Goal: Task Accomplishment & Management: Use online tool/utility

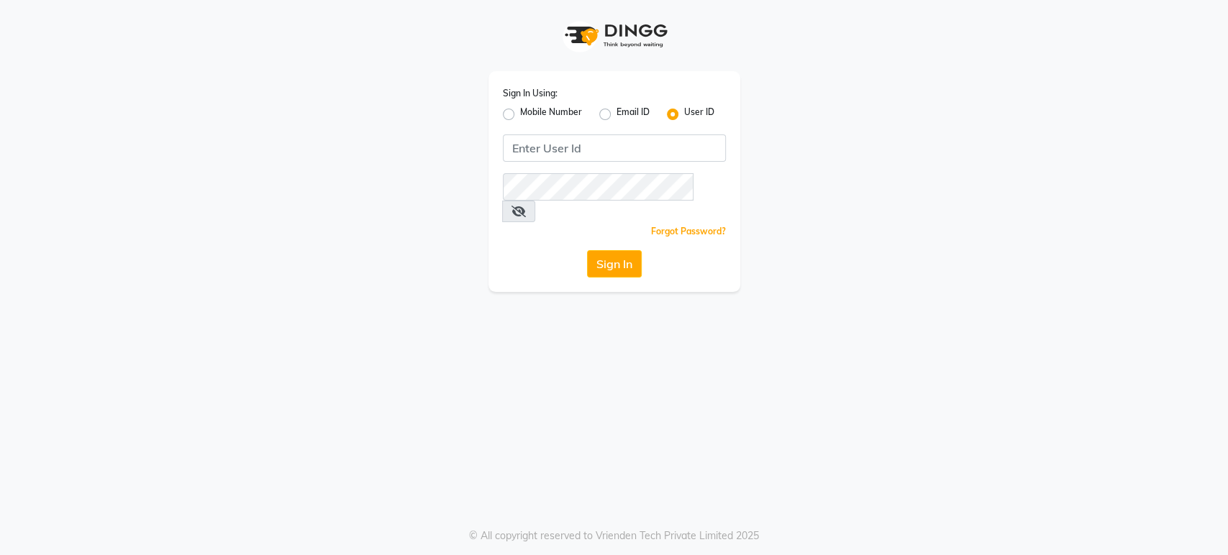
click at [520, 111] on label "Mobile Number" at bounding box center [551, 114] width 62 height 17
click at [520, 111] on input "Mobile Number" at bounding box center [524, 110] width 9 height 9
radio input "true"
radio input "false"
click at [610, 145] on input "Username" at bounding box center [638, 147] width 175 height 27
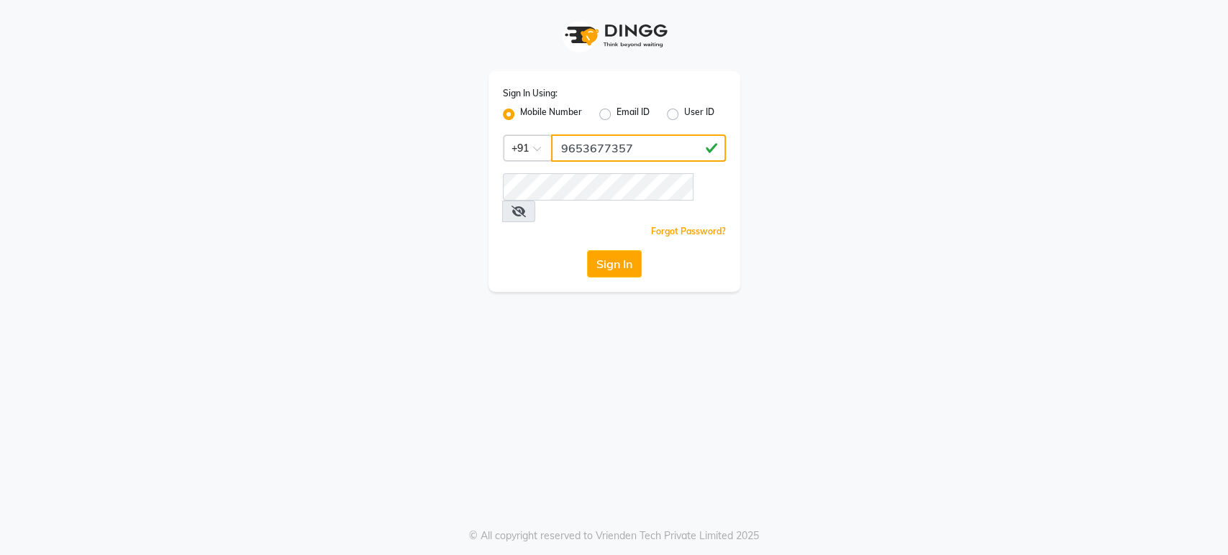
type input "9653677357"
click at [631, 250] on button "Sign In" at bounding box center [614, 263] width 55 height 27
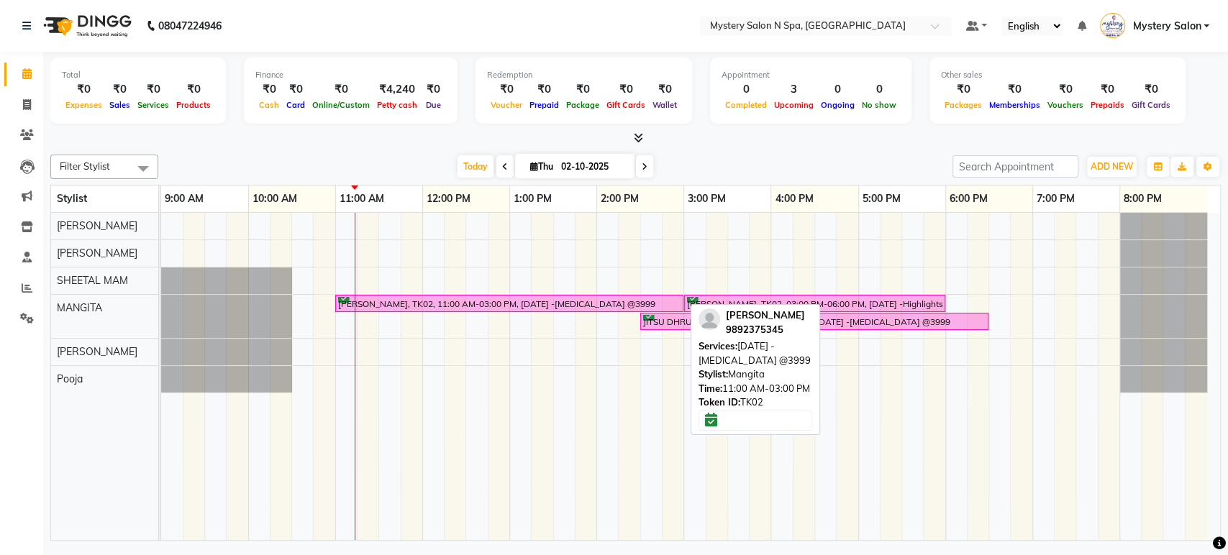
click at [421, 306] on div "[PERSON_NAME], TK02, 11:00 AM-03:00 PM, [DATE] -[MEDICAL_DATA] @3999" at bounding box center [509, 304] width 345 height 14
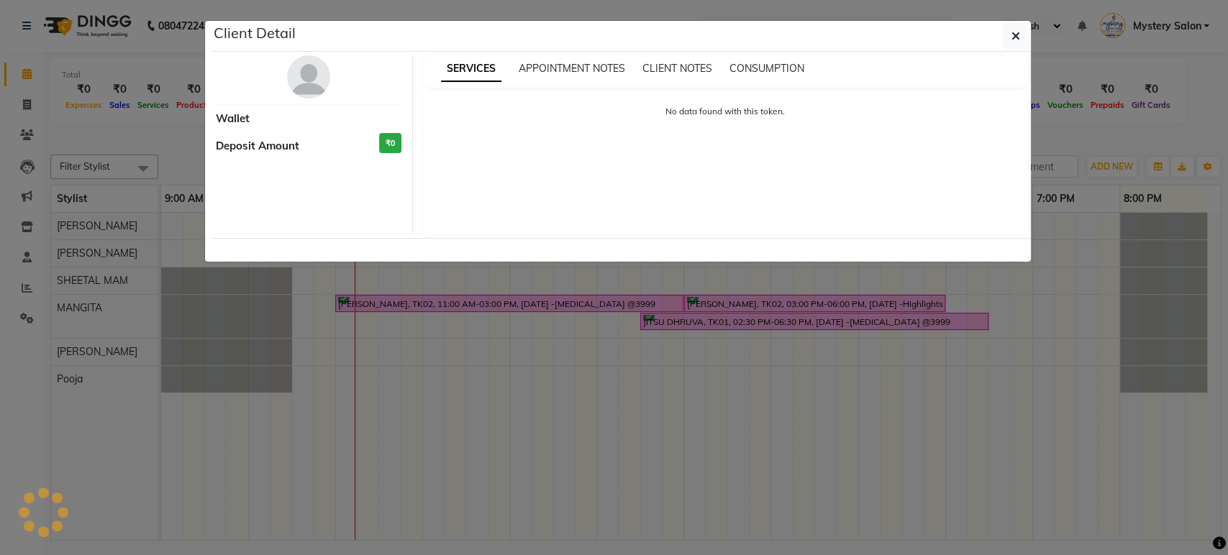
select select "6"
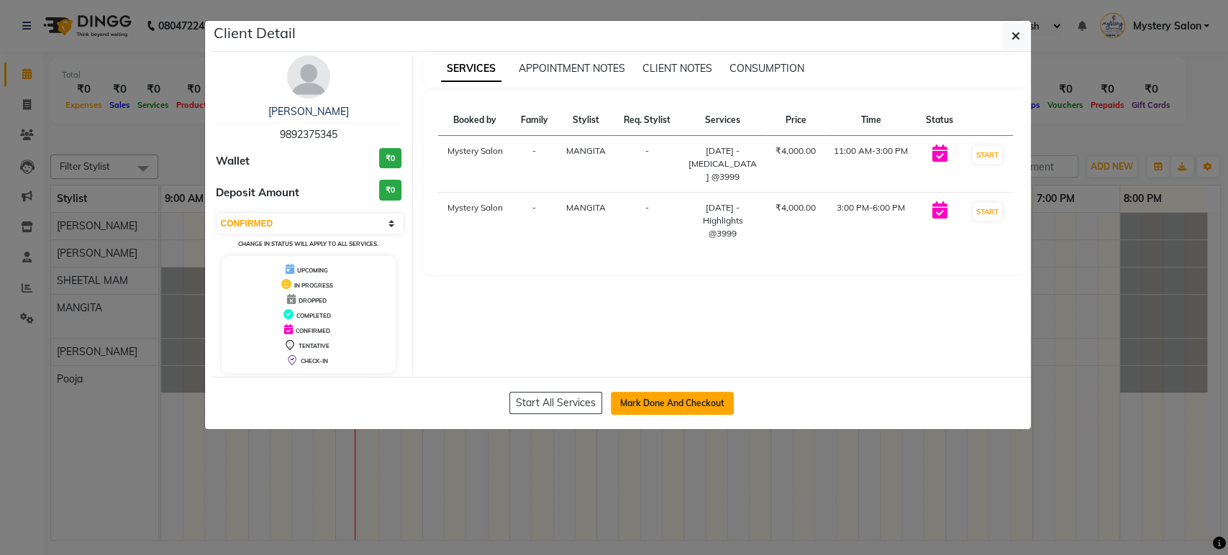
click at [652, 403] on button "Mark Done And Checkout" at bounding box center [672, 403] width 123 height 23
select select "service"
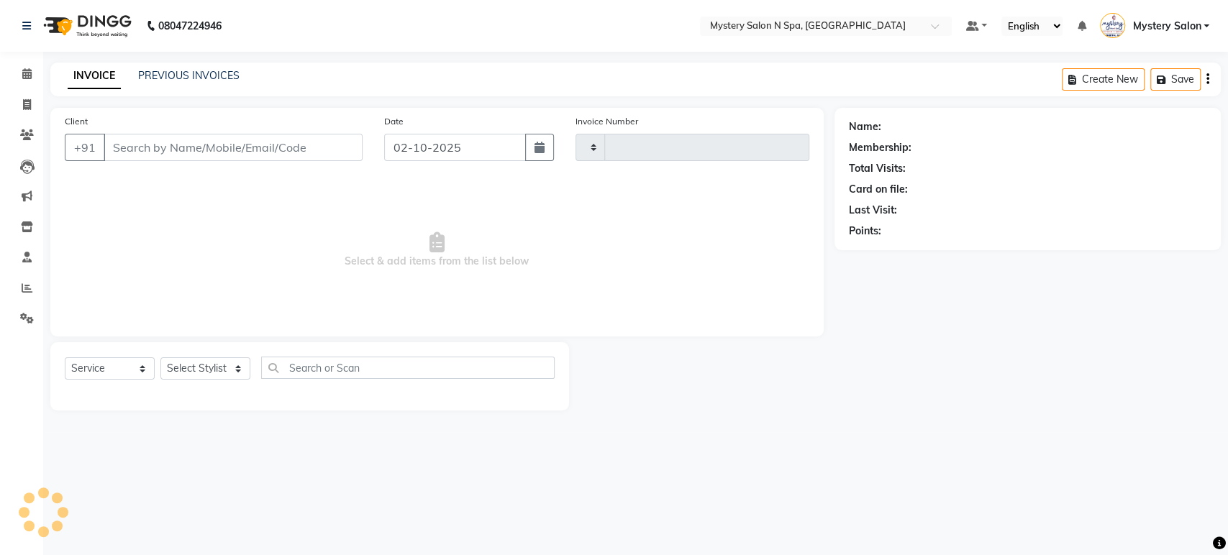
type input "0729"
select select "142"
type input "9892375345"
select select "23857"
